Goal: Information Seeking & Learning: Learn about a topic

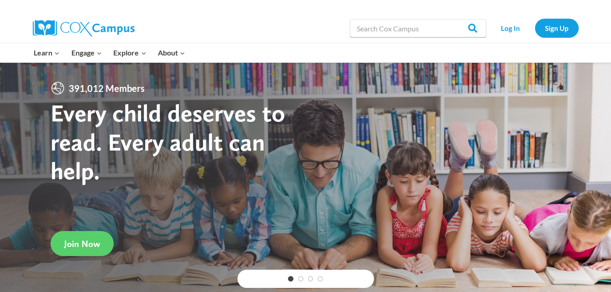
click at [511, 32] on link "Log In" at bounding box center [511, 28] width 40 height 19
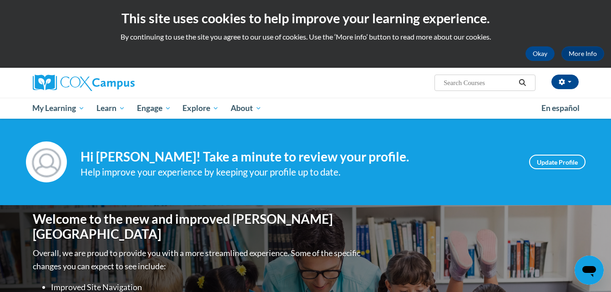
click at [451, 197] on div "Your profile Hi Margaret Smith! Take a minute to review your profile. Help impr…" at bounding box center [305, 162] width 611 height 86
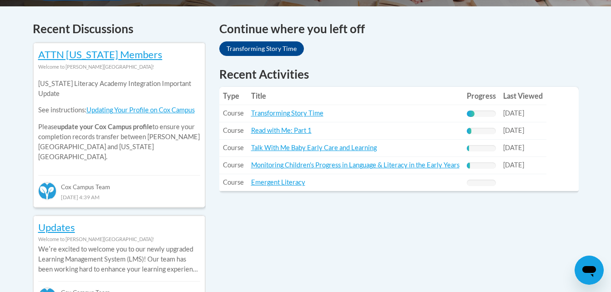
scroll to position [382, 0]
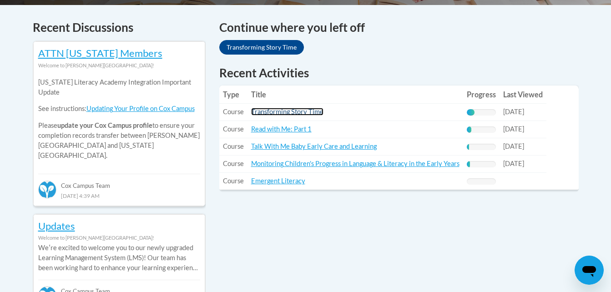
click at [318, 111] on link "Transforming Story Time" at bounding box center [287, 112] width 72 height 8
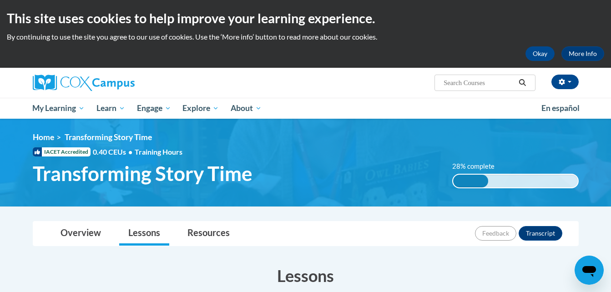
click at [346, 186] on h1 "Transforming Story Time" at bounding box center [236, 174] width 420 height 24
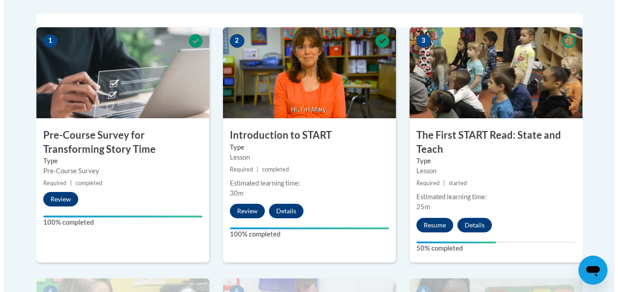
scroll to position [346, 0]
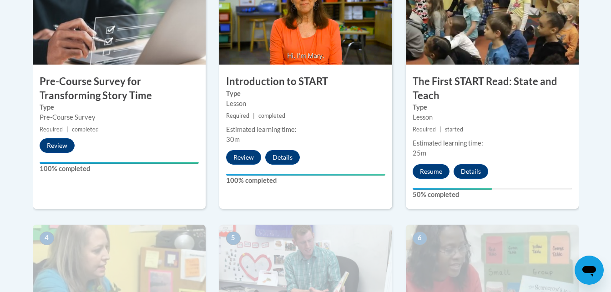
click at [439, 163] on div "3 The First START Read: State and Teach Type Lesson Required | started Estimate…" at bounding box center [492, 91] width 173 height 235
click at [425, 178] on button "Resume" at bounding box center [431, 171] width 37 height 15
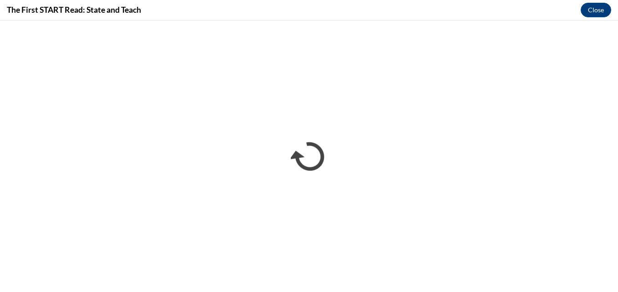
scroll to position [0, 0]
